Goal: Information Seeking & Learning: Learn about a topic

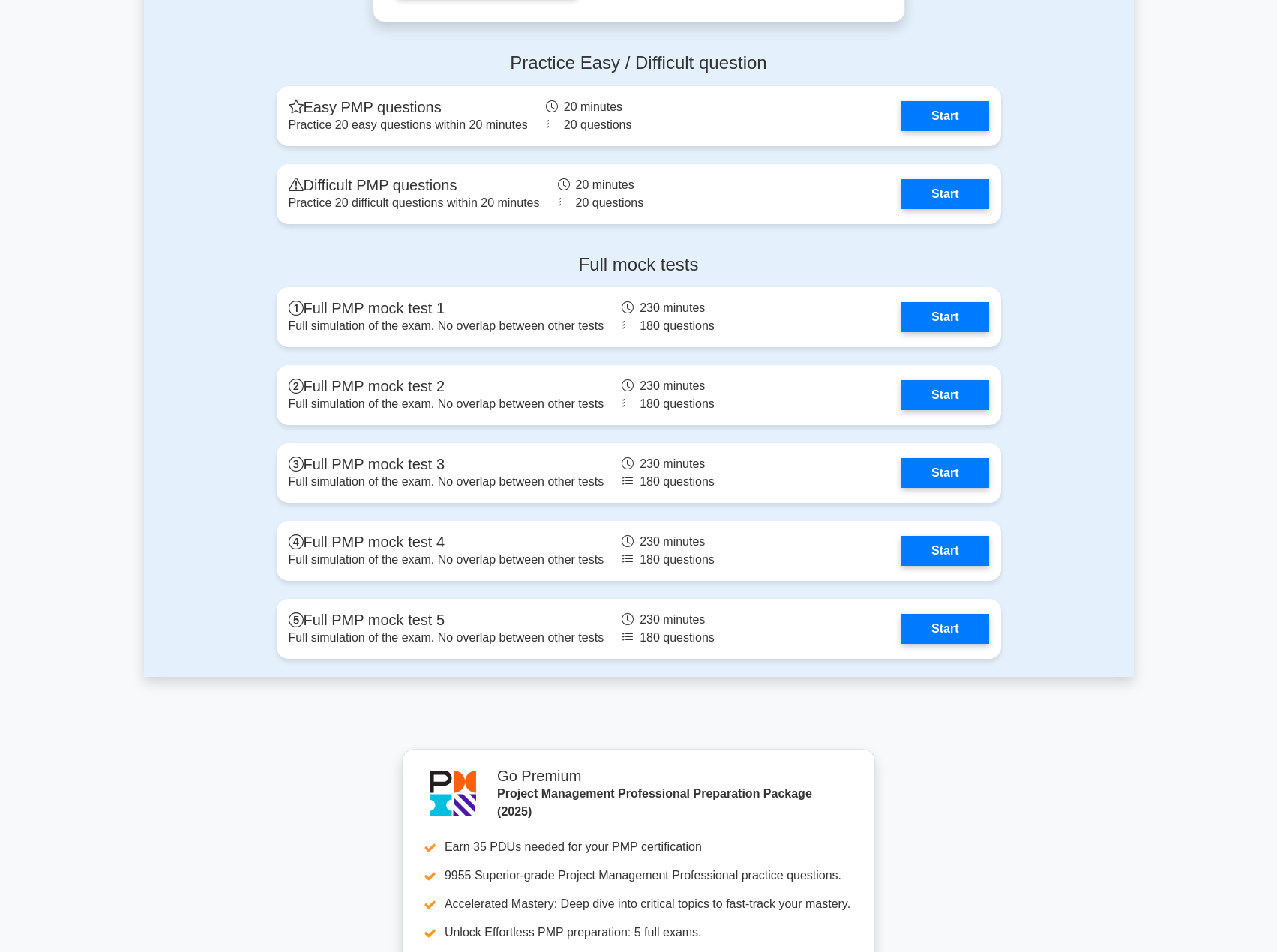
scroll to position [5624, 0]
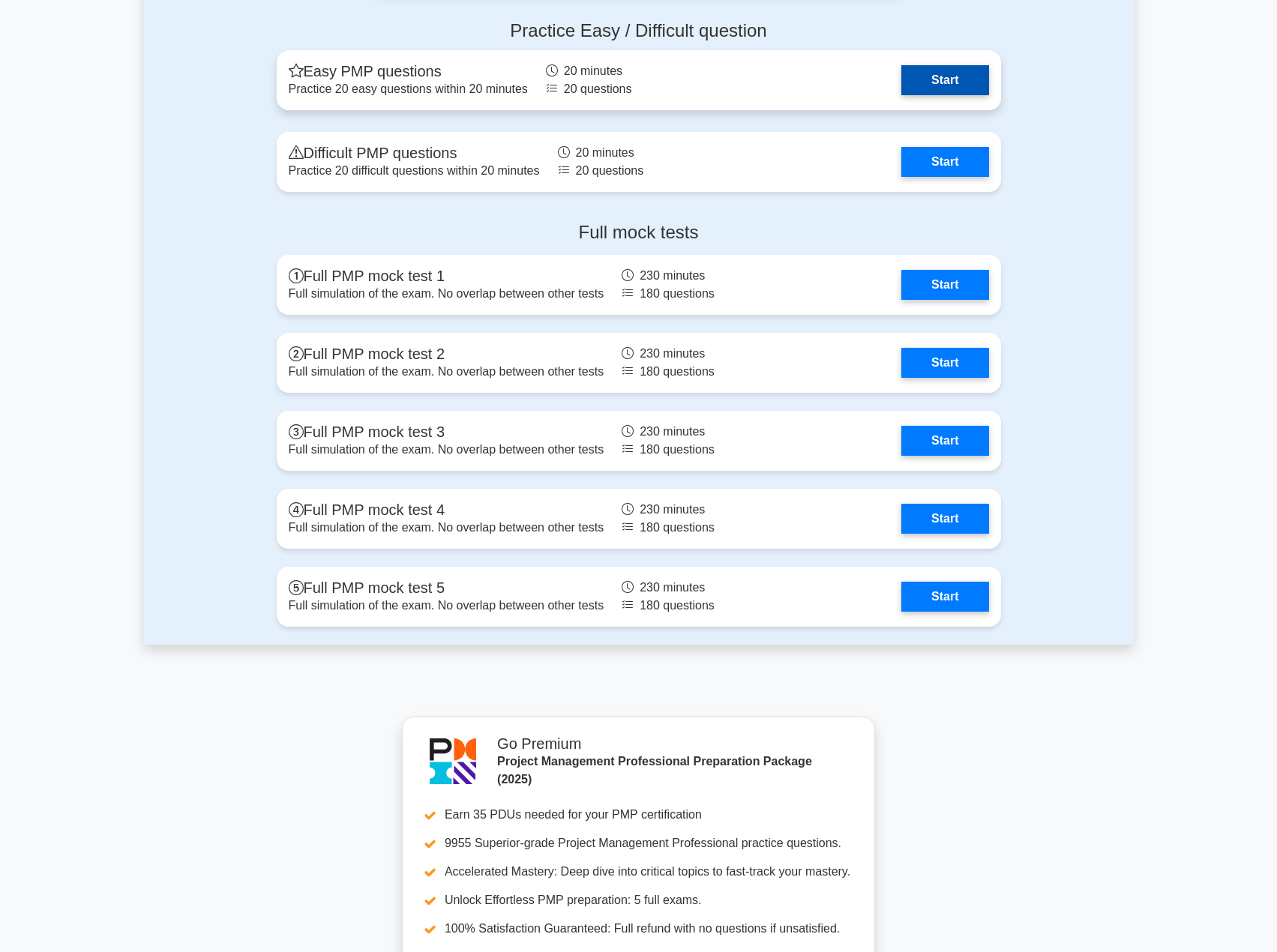
click at [904, 83] on link "Start" at bounding box center [945, 80] width 87 height 30
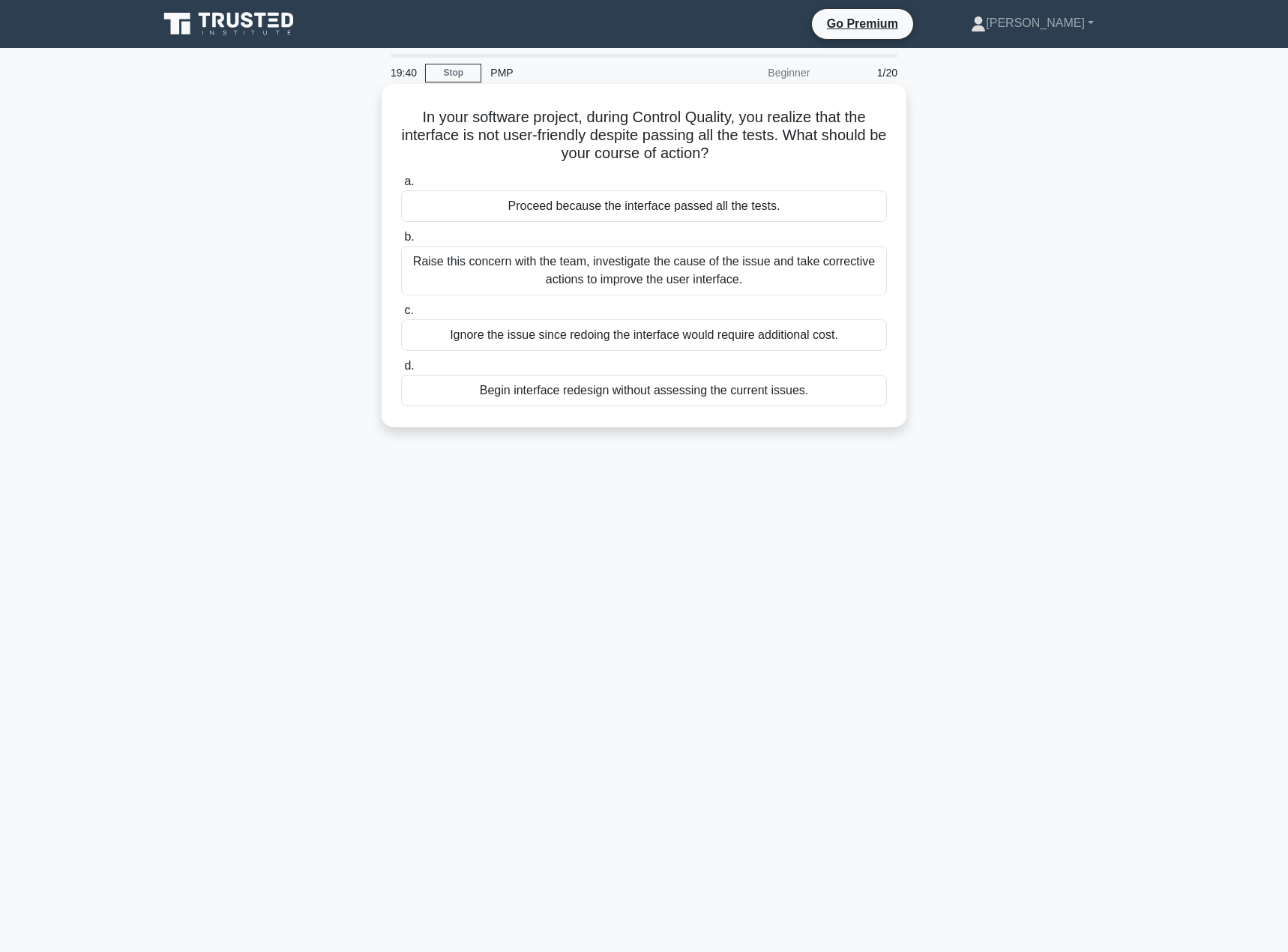
click at [675, 258] on div "Raise this concern with the team, investigate the cause of the issue and take c…" at bounding box center [644, 271] width 486 height 49
click at [401, 242] on input "b. Raise this concern with the team, investigate the cause of the issue and tak…" at bounding box center [401, 237] width 0 height 10
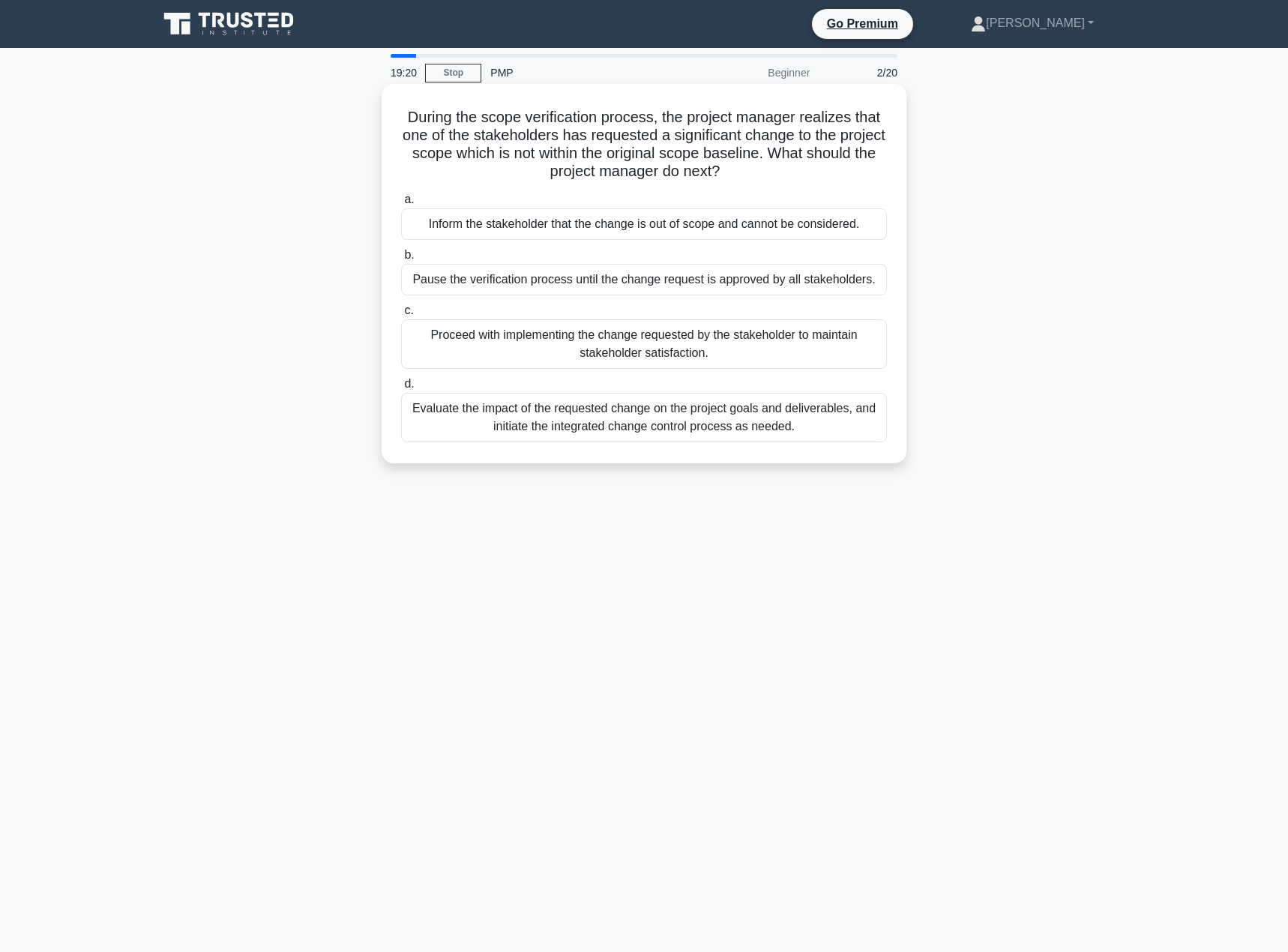
click at [689, 428] on div "Evaluate the impact of the requested change on the project goals and deliverabl…" at bounding box center [644, 418] width 486 height 49
click at [401, 390] on input "d. Evaluate the impact of the requested change on the project goals and deliver…" at bounding box center [401, 383] width 0 height 10
click at [681, 413] on div "Identify and record the quality problem, rectify the issue and investigate its …" at bounding box center [644, 418] width 486 height 49
click at [401, 390] on input "d. Identify and record the quality problem, rectify the issue and investigate i…" at bounding box center [401, 383] width 0 height 10
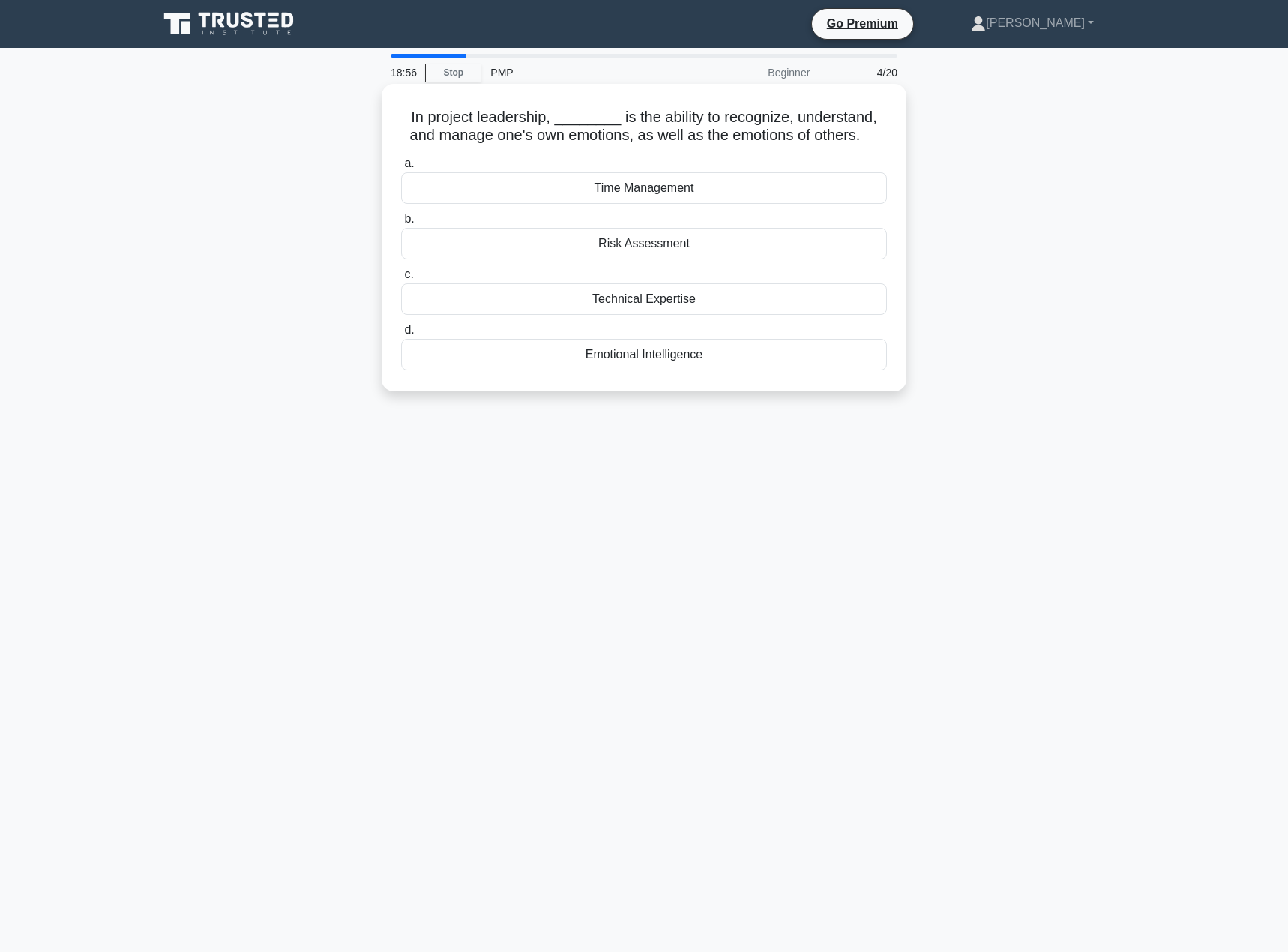
click at [678, 361] on div "Emotional Intelligence" at bounding box center [644, 355] width 486 height 32
click at [401, 335] on input "d. Emotional Intelligence" at bounding box center [401, 330] width 0 height 10
click at [652, 183] on div "adapt quickly" at bounding box center [644, 189] width 486 height 32
click at [401, 168] on input "a. adapt quickly" at bounding box center [401, 163] width 0 height 10
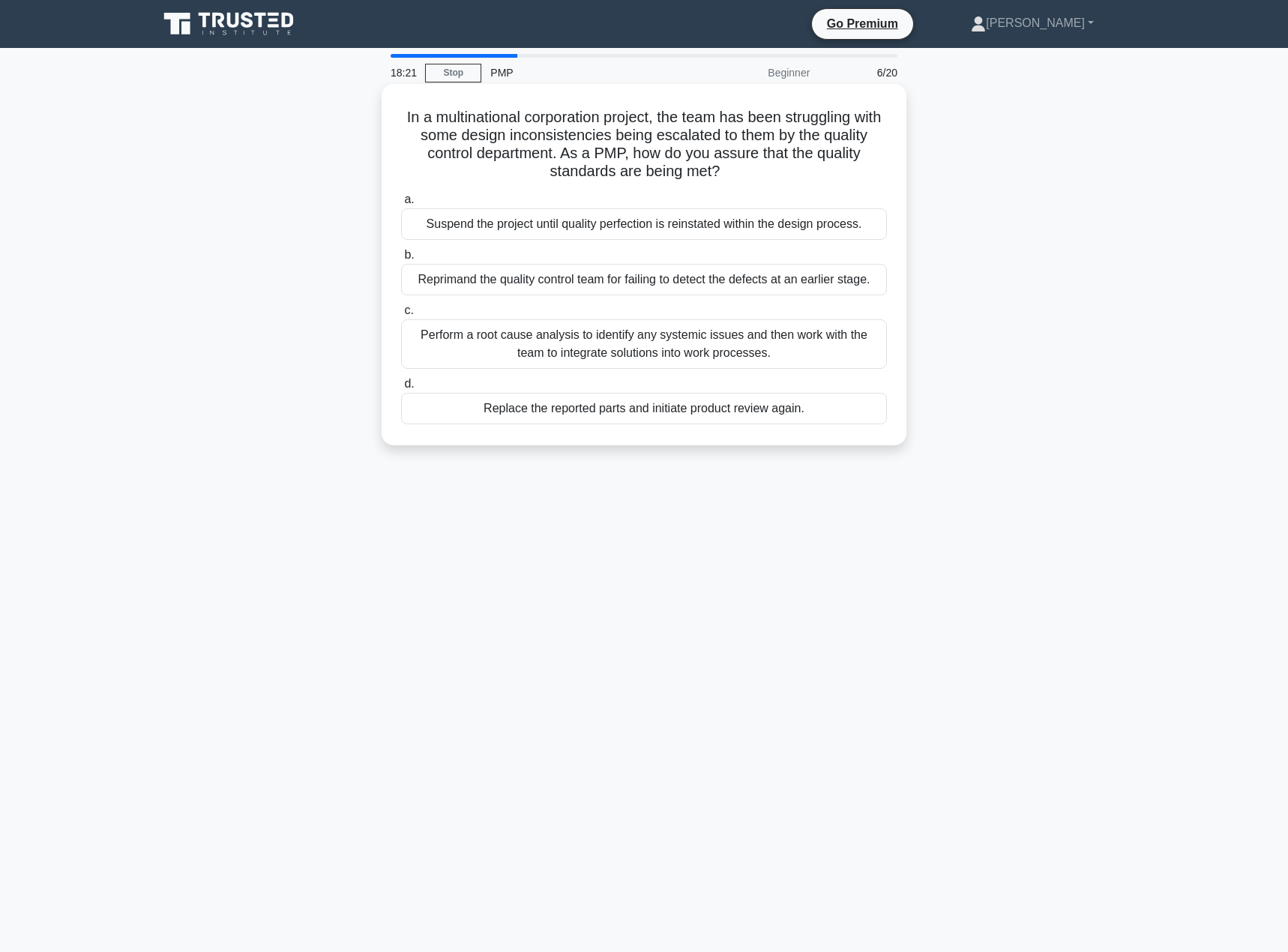
click at [649, 337] on div "Perform a root cause analysis to identify any systemic issues and then work wit…" at bounding box center [644, 344] width 486 height 49
click at [401, 316] on input "c. Perform a root cause analysis to identify any systemic issues and then work …" at bounding box center [401, 310] width 0 height 10
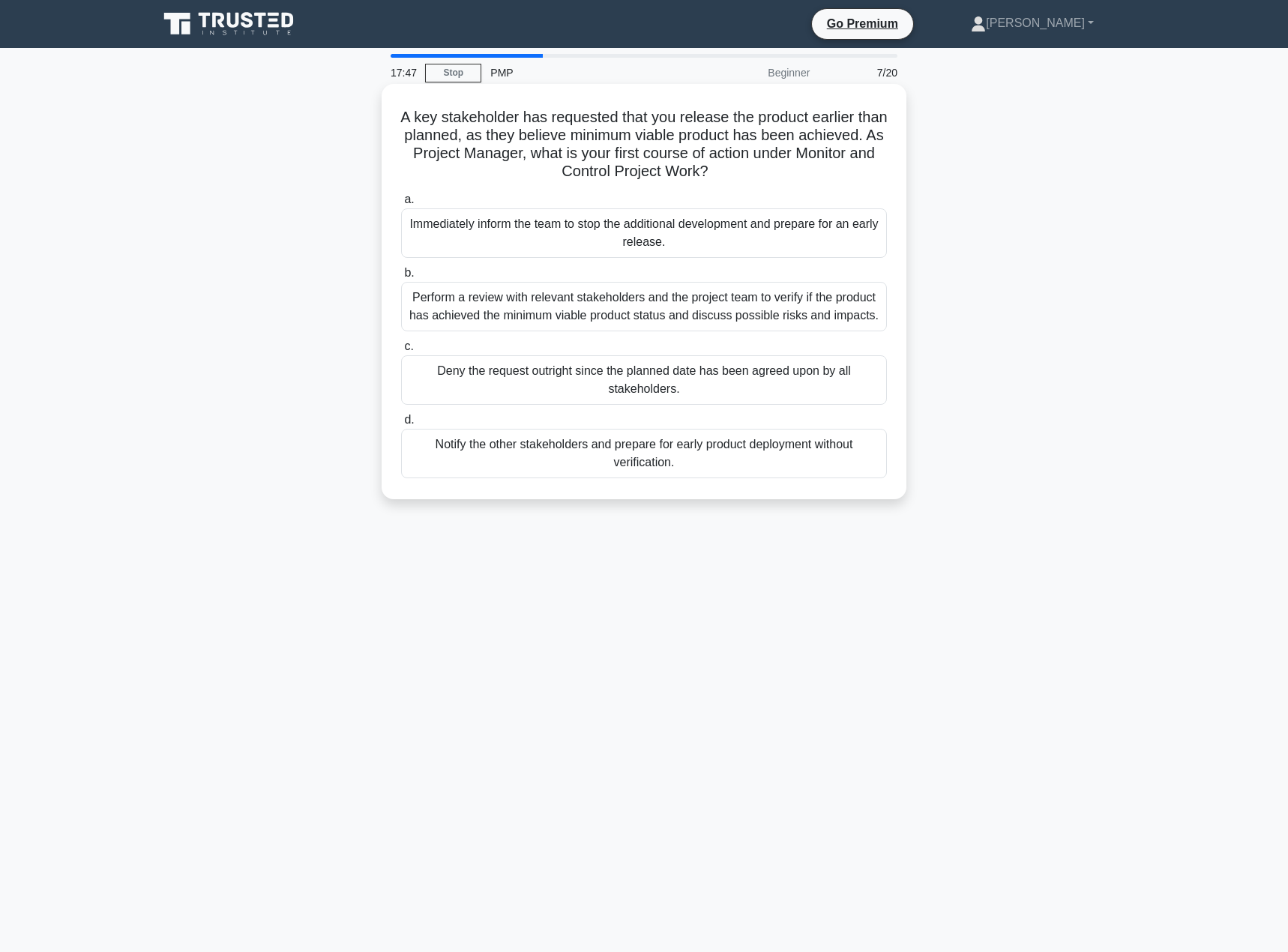
click at [658, 316] on div "Perform a review with relevant stakeholders and the project team to verify if t…" at bounding box center [644, 307] width 486 height 49
click at [401, 279] on input "b. Perform a review with relevant stakeholders and the project team to verify i…" at bounding box center [401, 273] width 0 height 10
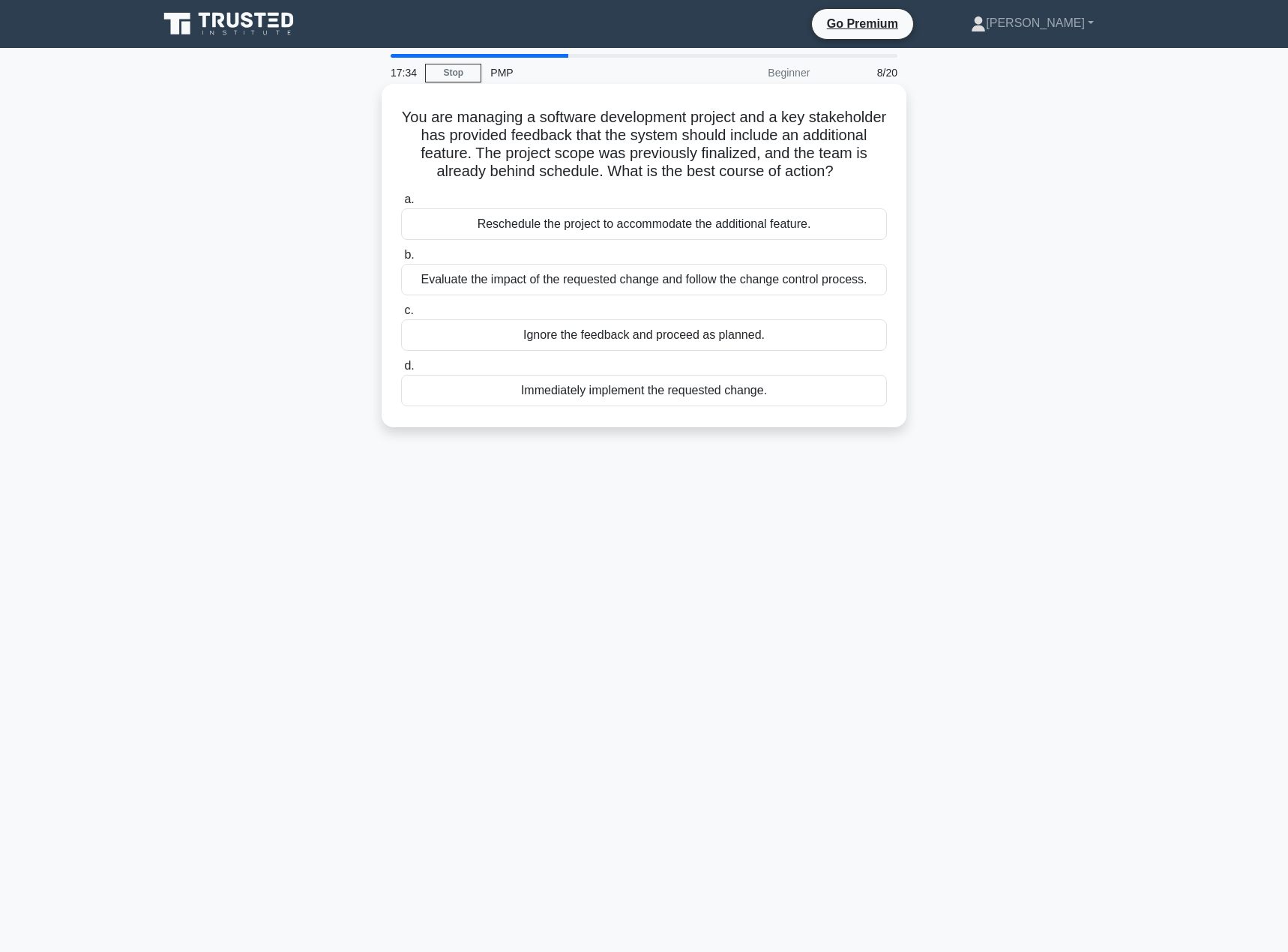
click at [666, 285] on div "Evaluate the impact of the requested change and follow the change control proce…" at bounding box center [644, 279] width 486 height 32
click at [401, 260] on input "b. Evaluate the impact of the requested change and follow the change control pr…" at bounding box center [401, 255] width 0 height 10
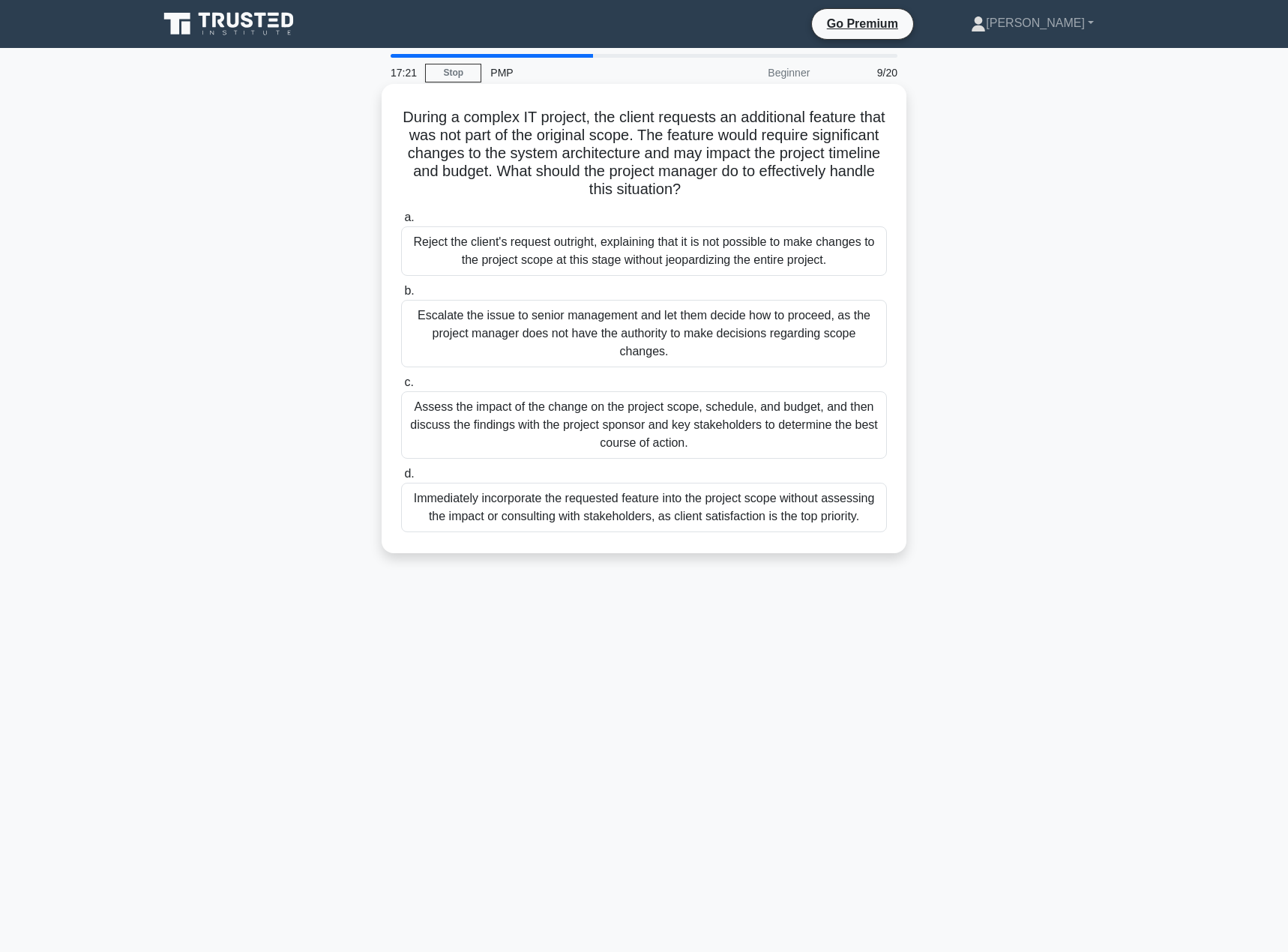
click at [658, 420] on div "Assess the impact of the change on the project scope, schedule, and budget, and…" at bounding box center [644, 425] width 486 height 68
click at [401, 388] on input "c. Assess the impact of the change on the project scope, schedule, and budget, …" at bounding box center [401, 383] width 0 height 10
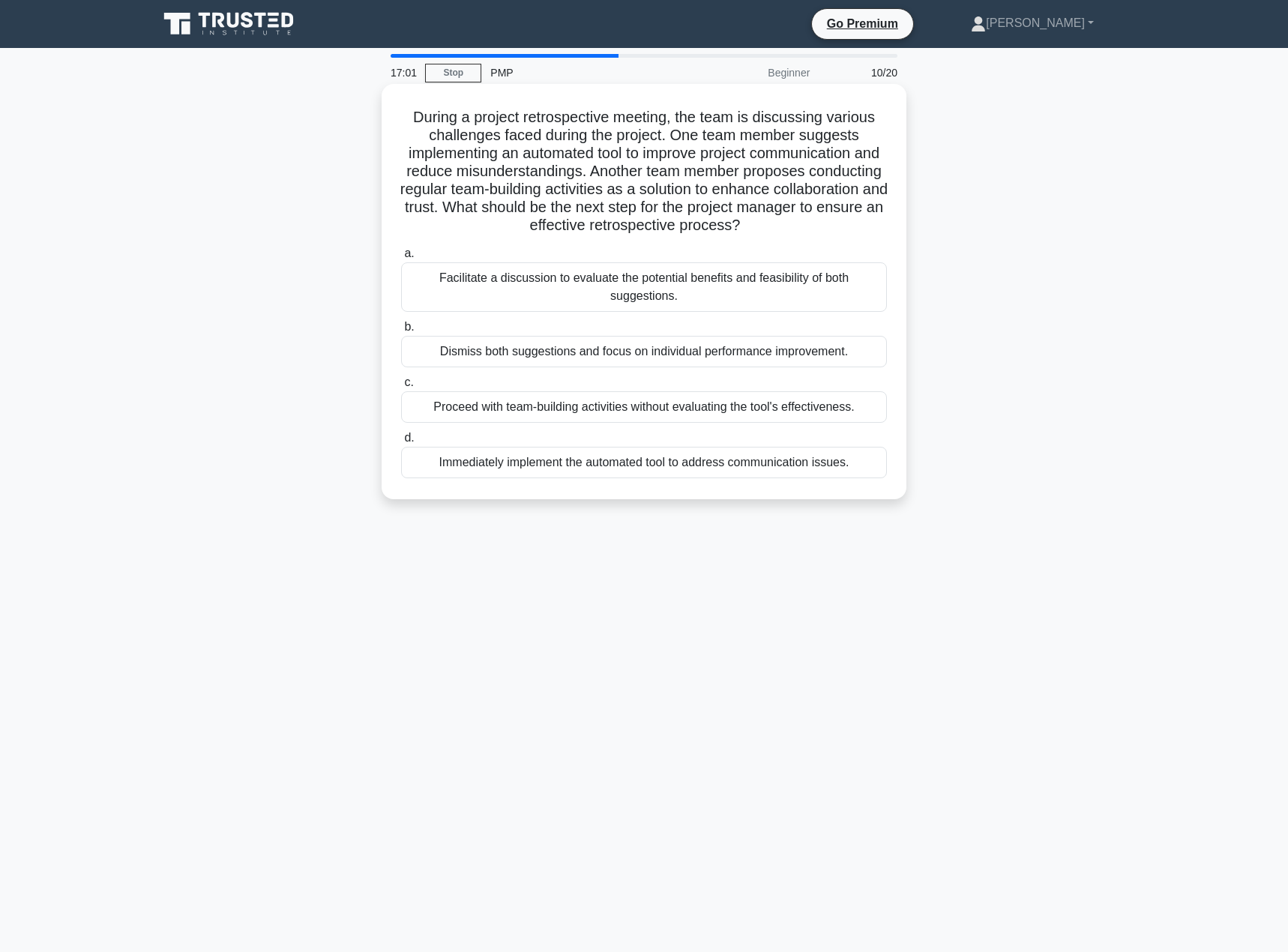
click at [644, 288] on div "Facilitate a discussion to evaluate the potential benefits and feasibility of b…" at bounding box center [644, 287] width 486 height 49
click at [401, 258] on input "a. Facilitate a discussion to evaluate the potential benefits and feasibility o…" at bounding box center [401, 253] width 0 height 10
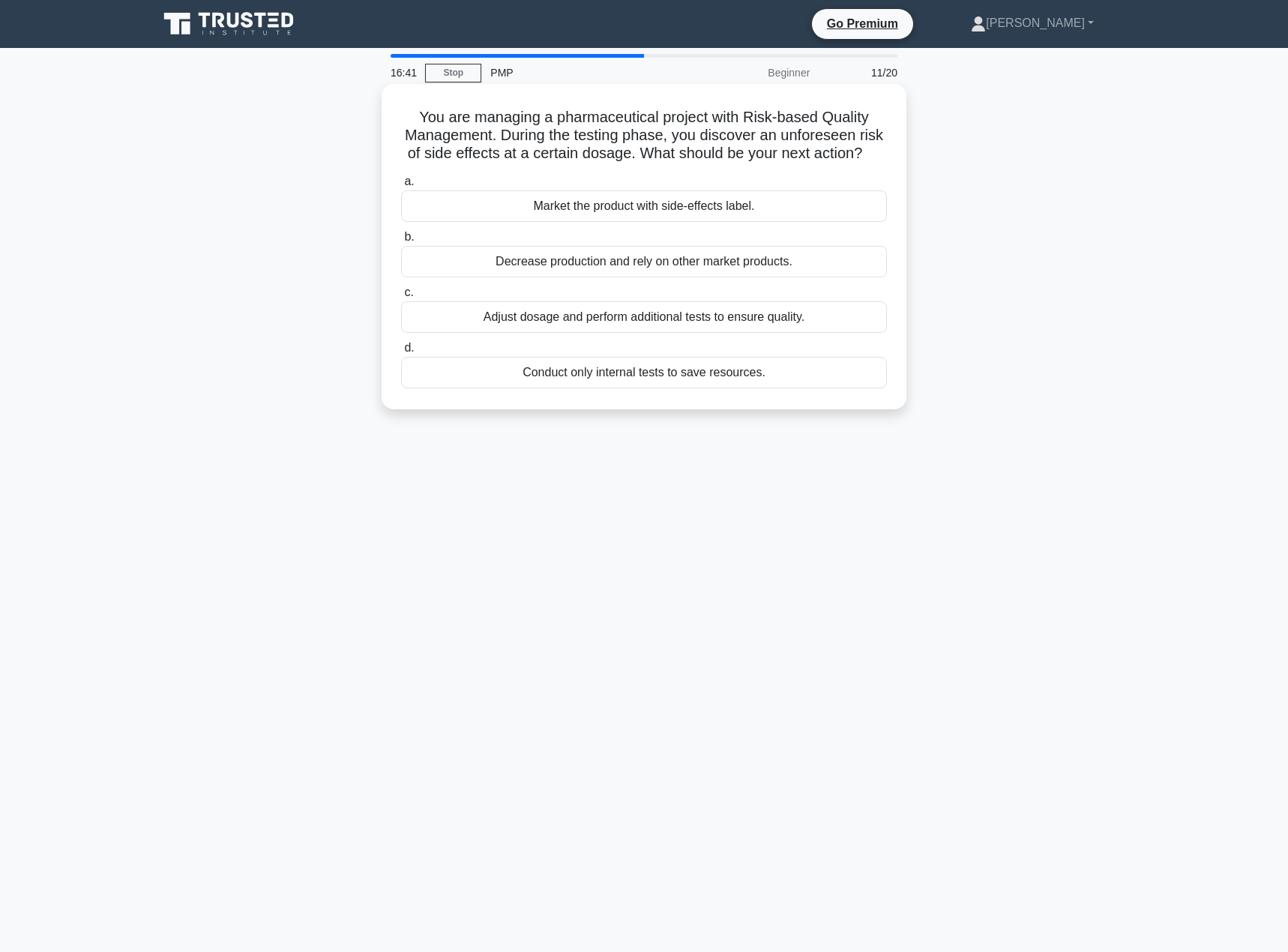
click at [639, 333] on div "Adjust dosage and perform additional tests to ensure quality." at bounding box center [644, 317] width 486 height 32
click at [401, 298] on input "c. Adjust dosage and perform additional tests to ensure quality." at bounding box center [401, 293] width 0 height 10
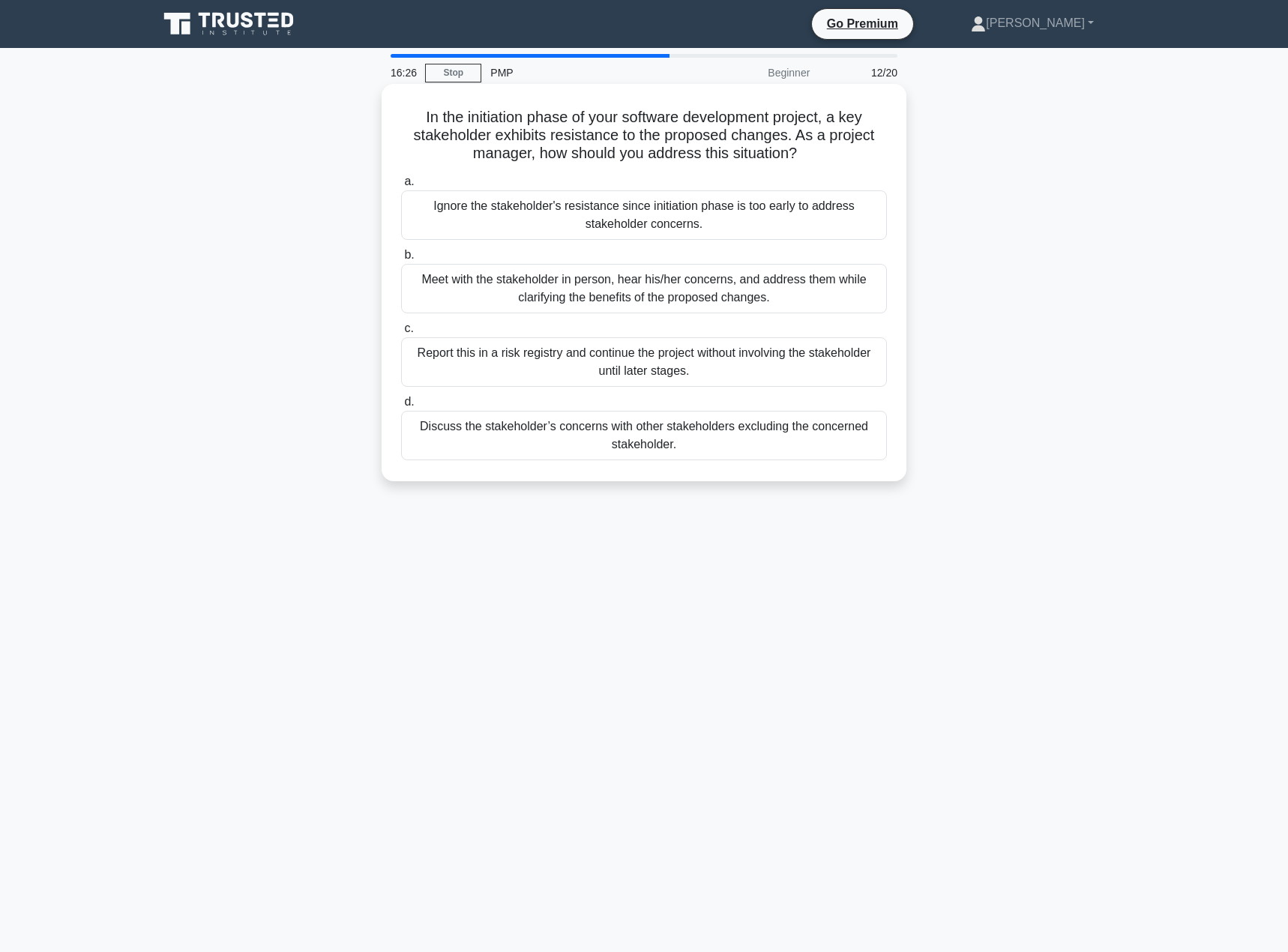
click at [639, 303] on div "Meet with the stakeholder in person, hear his/her concerns, and address them wh…" at bounding box center [644, 288] width 486 height 49
click at [401, 260] on input "b. Meet with the stakeholder in person, hear his/her concerns, and address them…" at bounding box center [401, 255] width 0 height 10
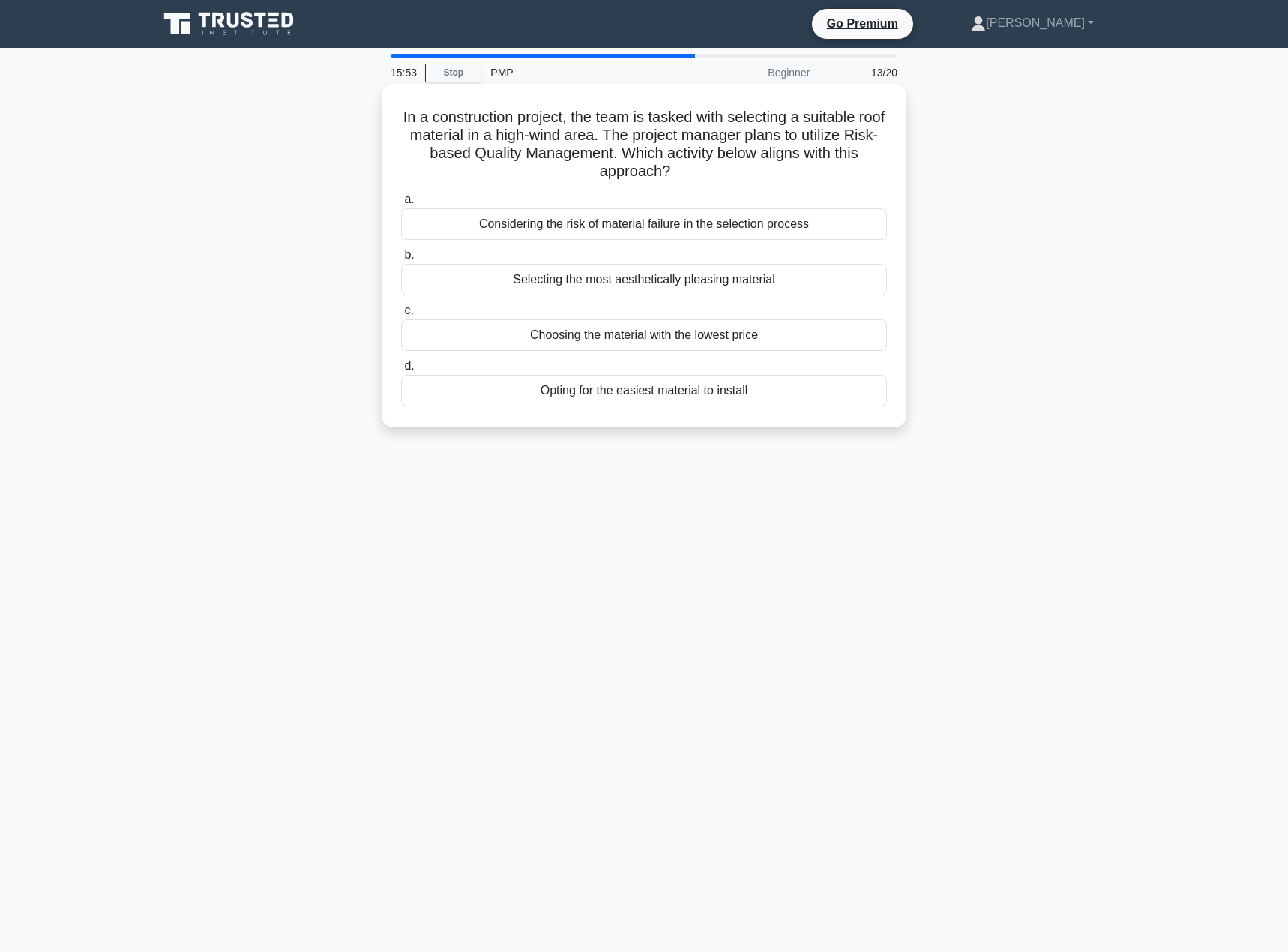
click at [647, 234] on div "Considering the risk of material failure in the selection process" at bounding box center [644, 224] width 486 height 32
click at [401, 205] on input "a. Considering the risk of material failure in the selection process" at bounding box center [401, 199] width 0 height 10
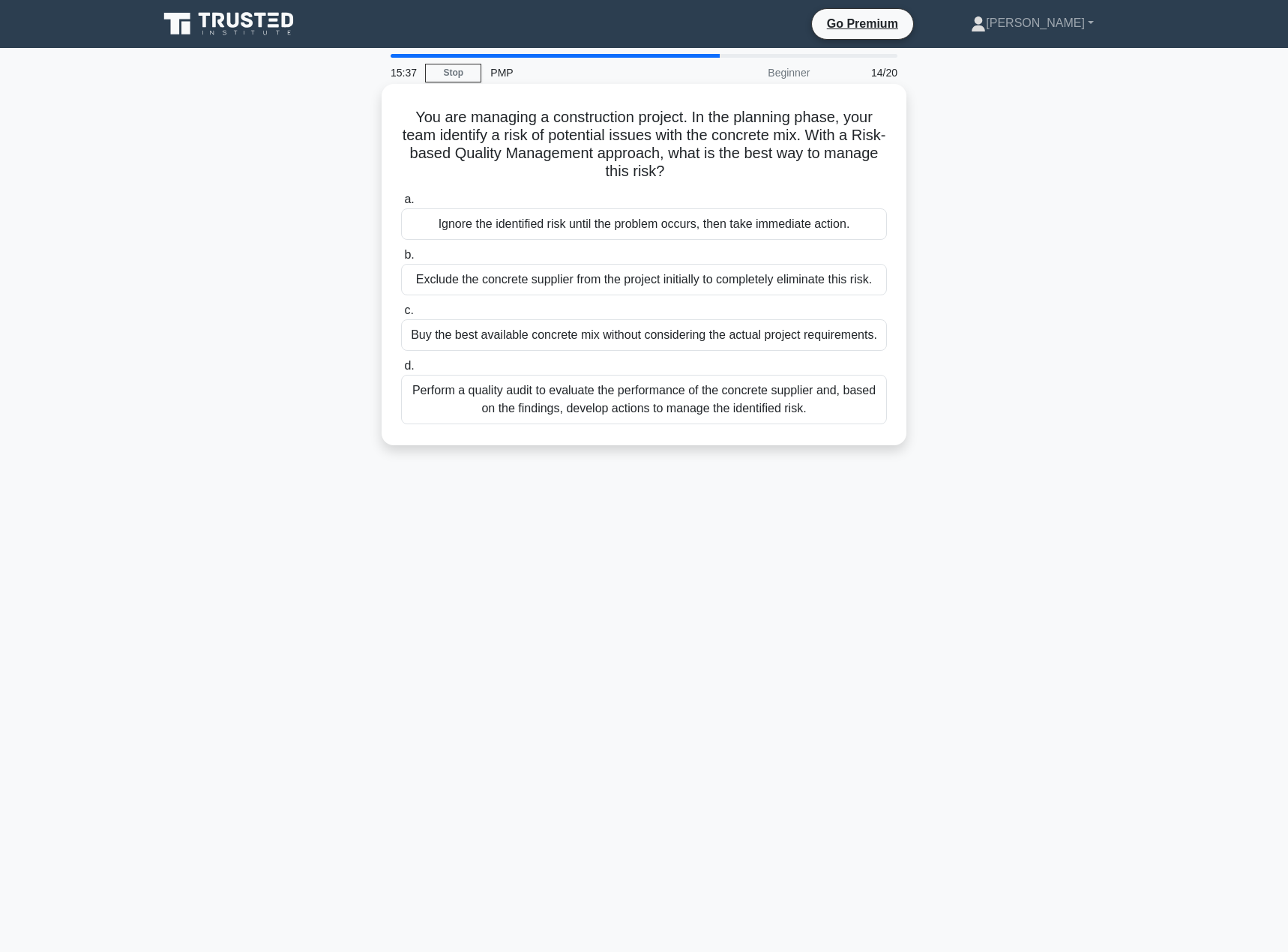
click at [629, 396] on div "Perform a quality audit to evaluate the performance of the concrete supplier an…" at bounding box center [644, 399] width 486 height 49
click at [401, 371] on input "d. Perform a quality audit to evaluate the performance of the concrete supplier…" at bounding box center [401, 366] width 0 height 10
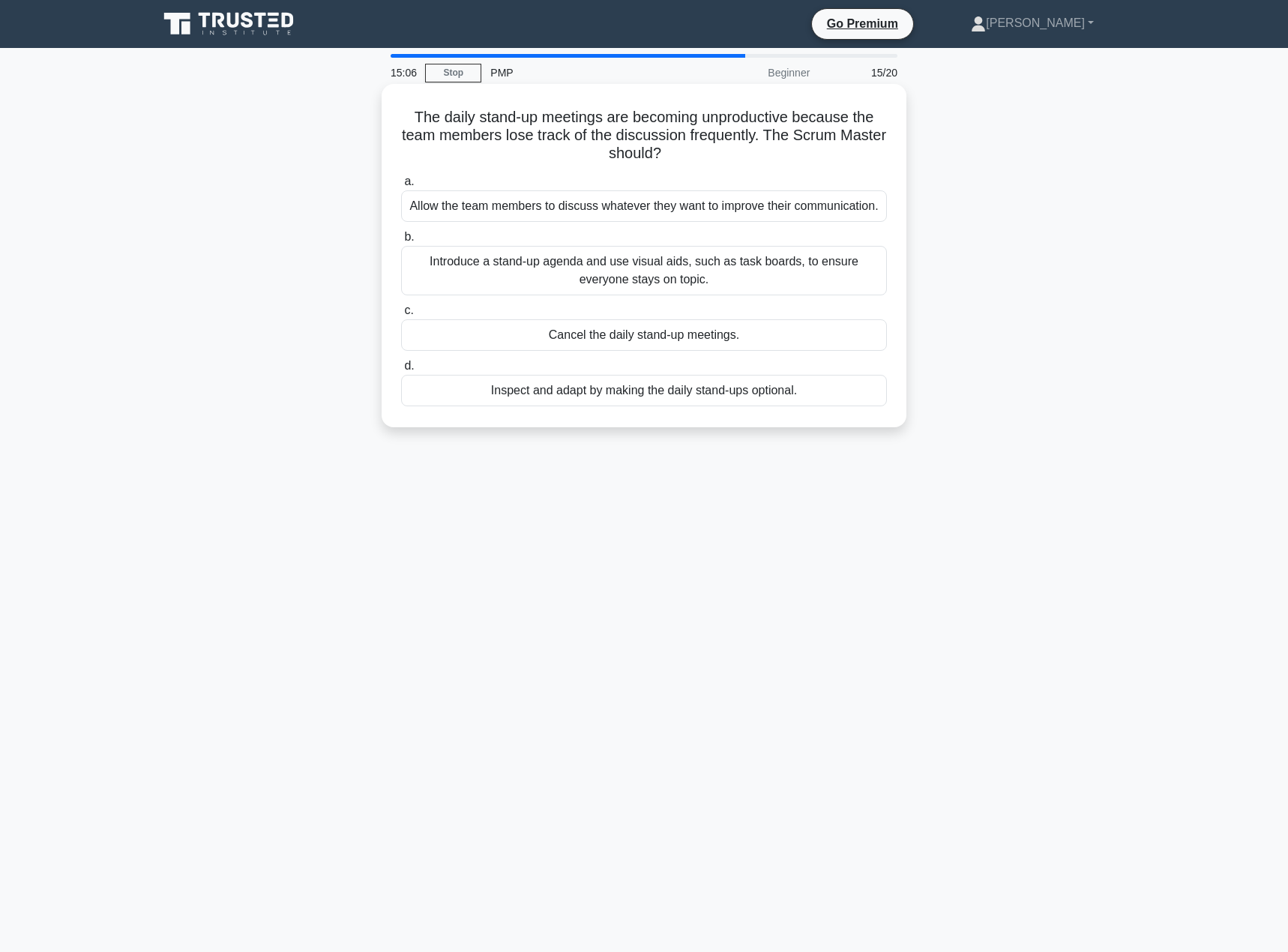
click at [627, 277] on div "Introduce a stand-up agenda and use visual aids, such as task boards, to ensure…" at bounding box center [644, 271] width 486 height 49
click at [401, 242] on input "b. Introduce a stand-up agenda and use visual aids, such as task boards, to ens…" at bounding box center [401, 237] width 0 height 10
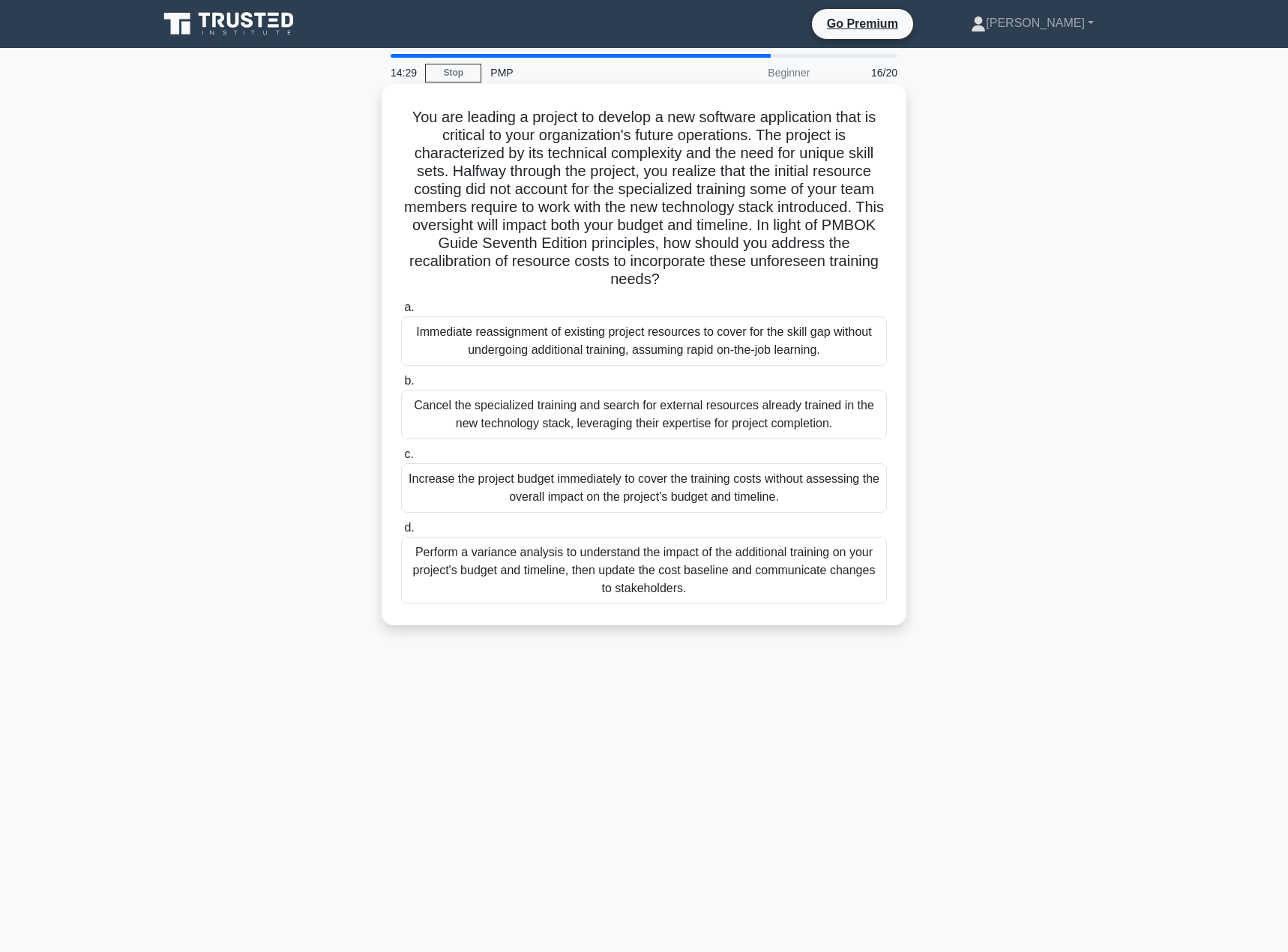
click at [616, 564] on div "Perform a variance analysis to understand the impact of the additional training…" at bounding box center [644, 570] width 486 height 68
click at [401, 533] on input "d. Perform a variance analysis to understand the impact of the additional train…" at bounding box center [401, 528] width 0 height 10
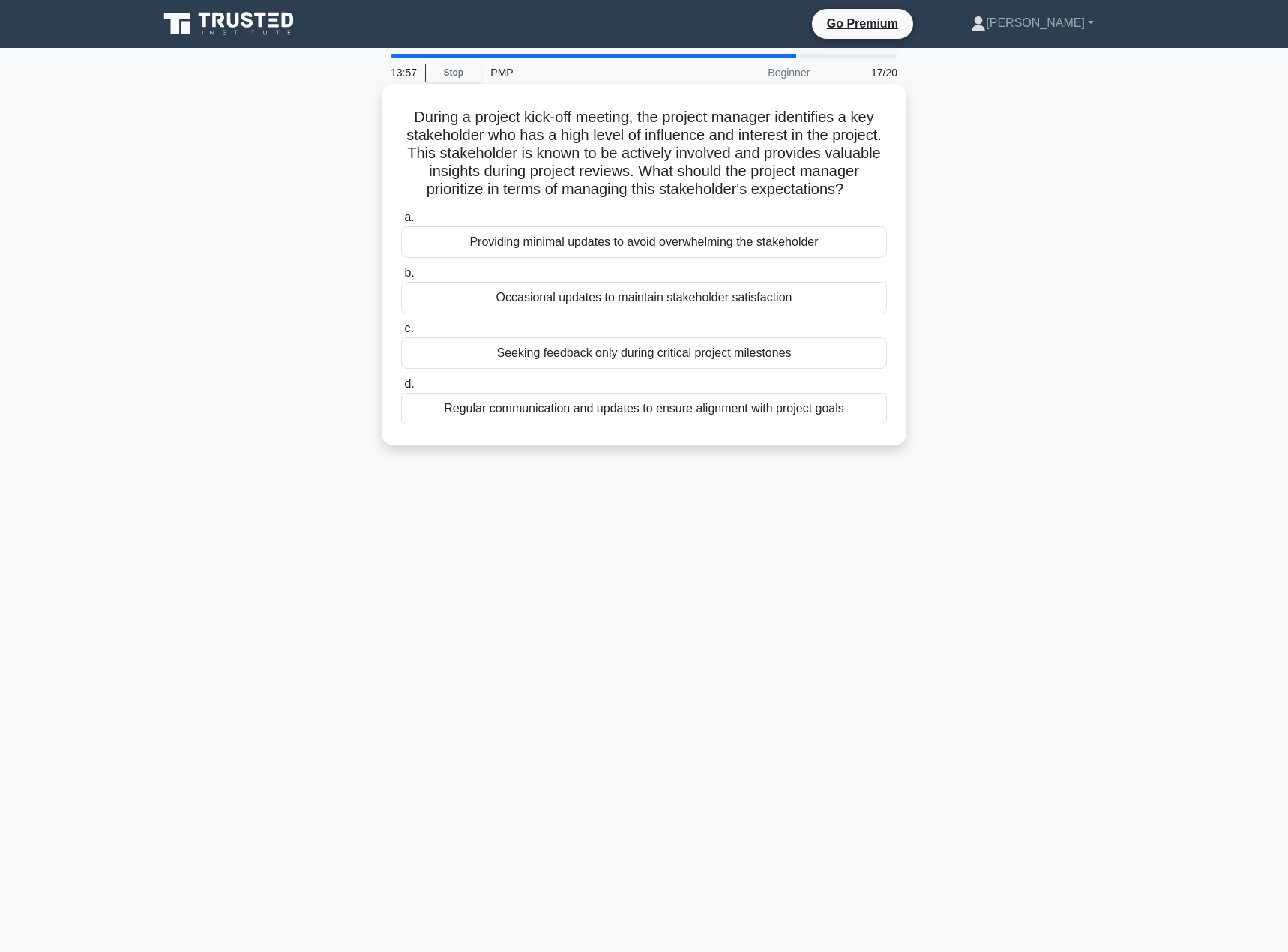
click at [603, 424] on div "Regular communication and updates to ensure alignment with project goals" at bounding box center [644, 409] width 486 height 32
click at [401, 390] on input "d. Regular communication and updates to ensure alignment with project goals" at bounding box center [401, 383] width 0 height 10
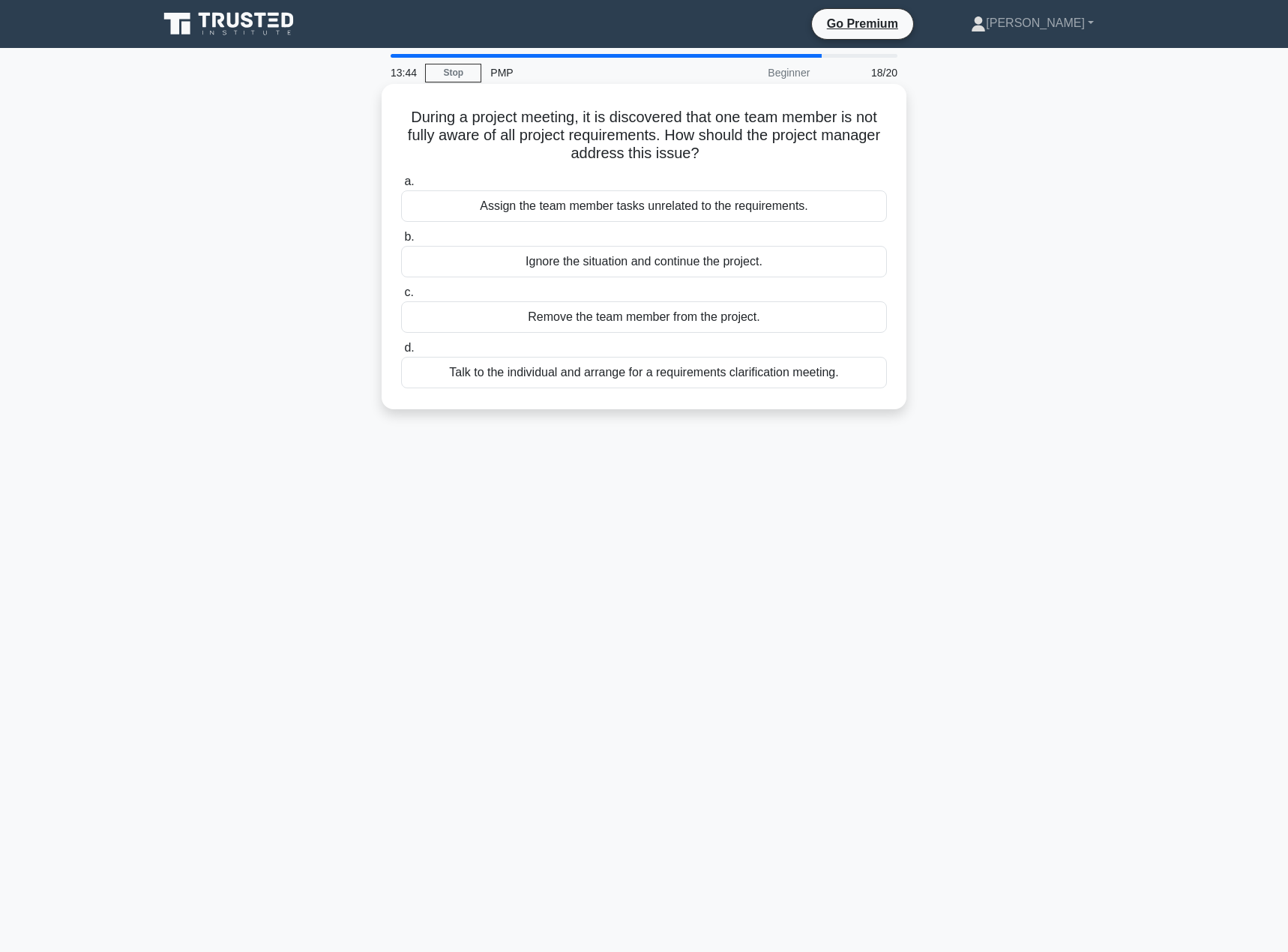
click at [598, 376] on div "Talk to the individual and arrange for a requirements clarification meeting." at bounding box center [644, 373] width 486 height 32
click at [401, 353] on input "d. Talk to the individual and arrange for a requirements clarification meeting." at bounding box center [401, 348] width 0 height 10
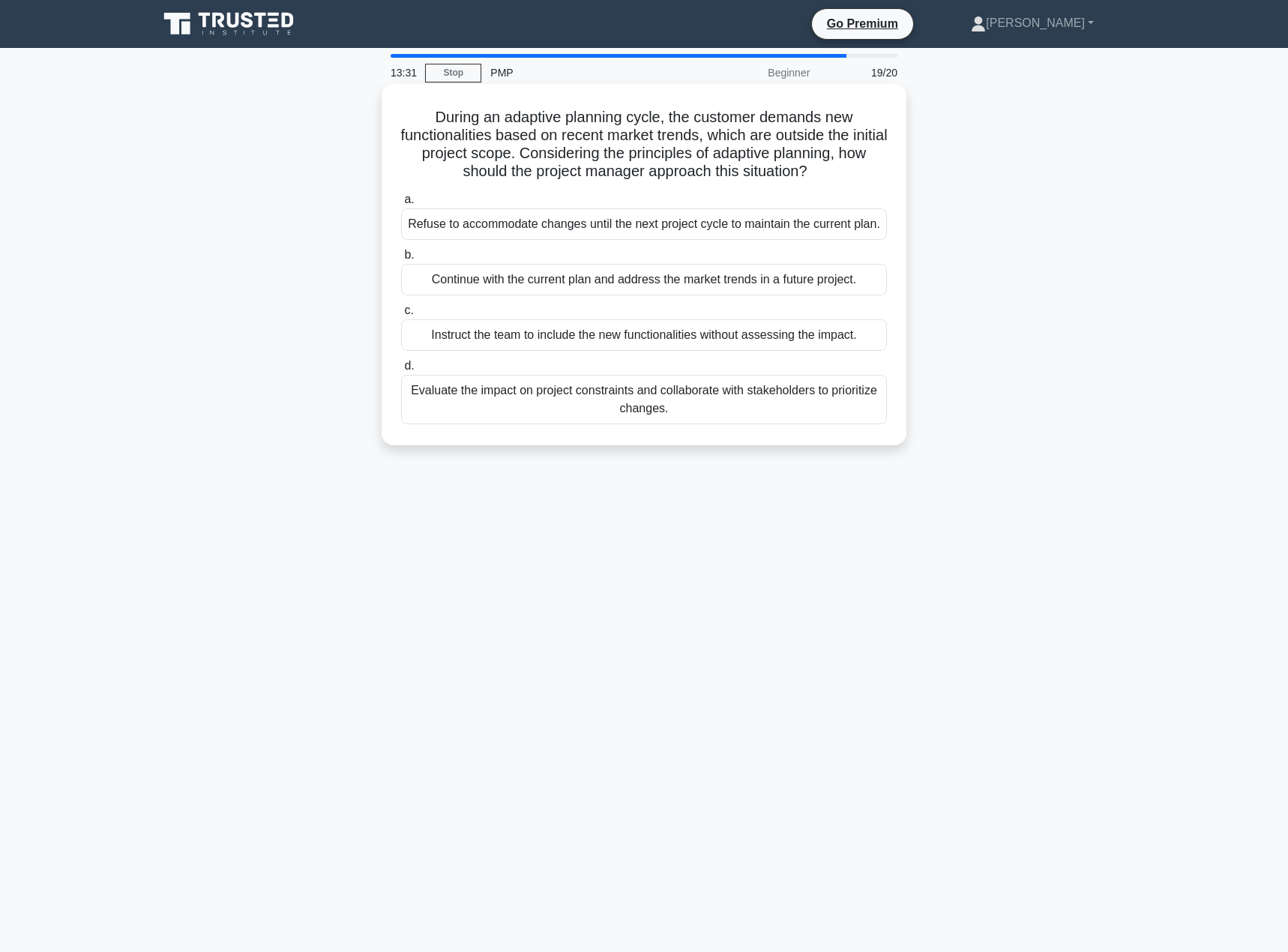
click at [600, 399] on div "Evaluate the impact on project constraints and collaborate with stakeholders to…" at bounding box center [644, 399] width 486 height 49
click at [401, 371] on input "d. Evaluate the impact on project constraints and collaborate with stakeholders…" at bounding box center [401, 366] width 0 height 10
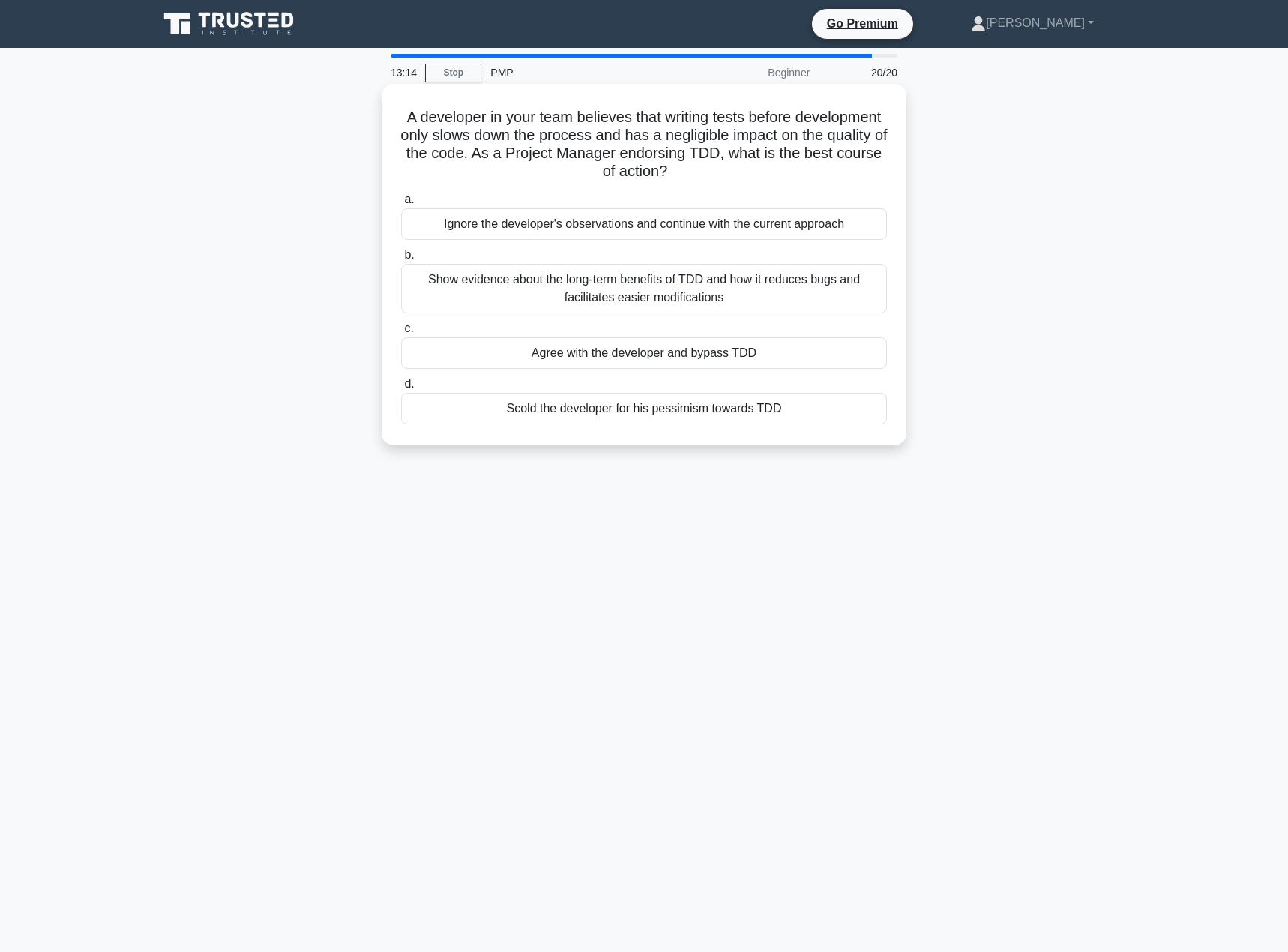
click at [609, 295] on div "Show evidence about the long-term benefits of TDD and how it reduces bugs and f…" at bounding box center [644, 288] width 486 height 49
click at [401, 260] on input "b. Show evidence about the long-term benefits of TDD and how it reduces bugs an…" at bounding box center [401, 255] width 0 height 10
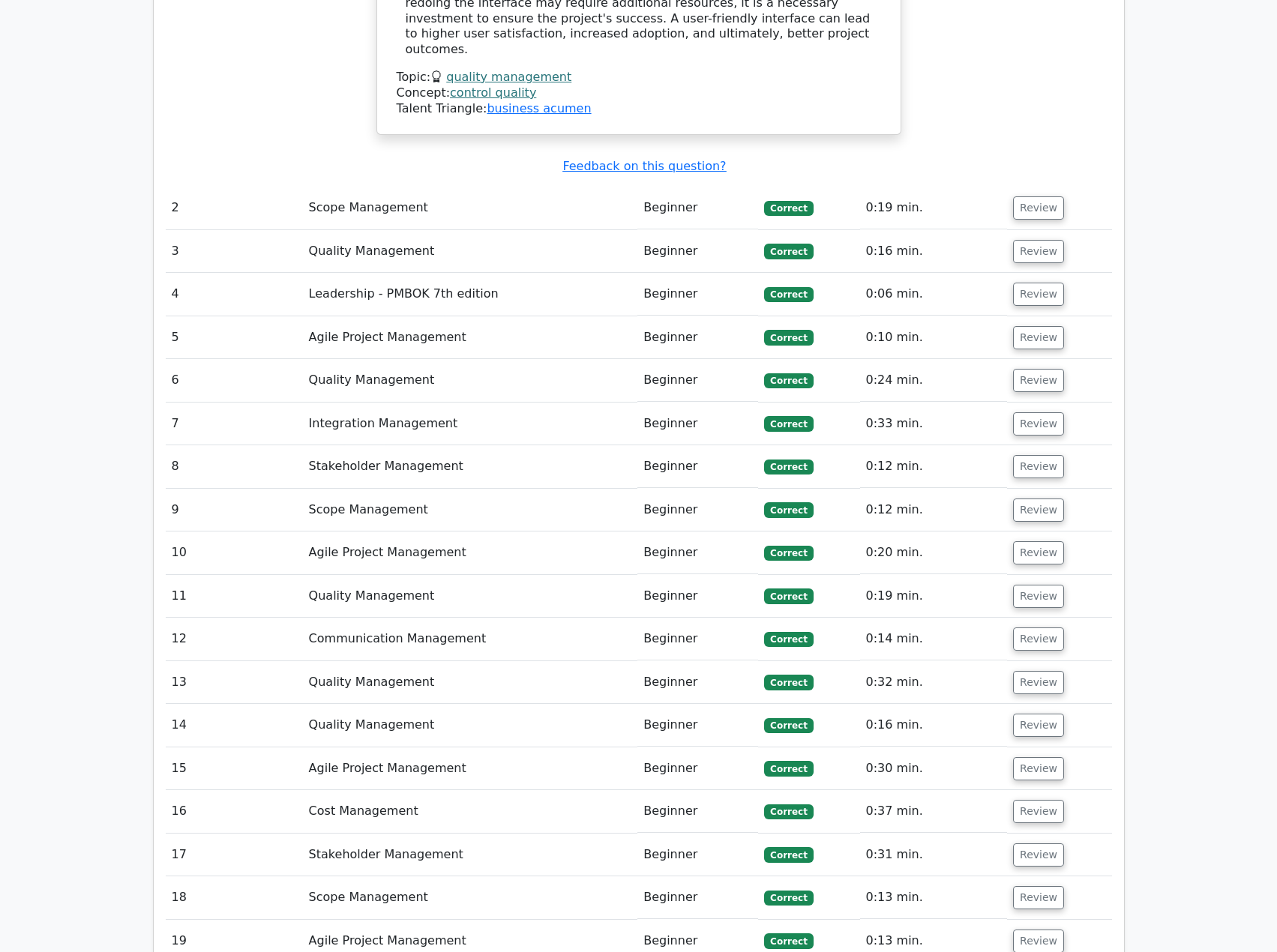
scroll to position [2624, 0]
